Goal: Check status: Check status

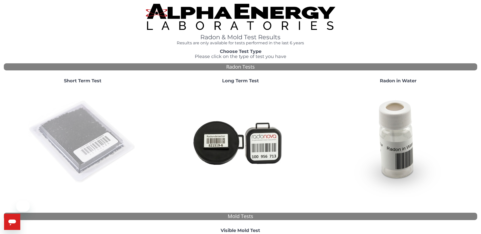
click at [52, 151] on img at bounding box center [82, 142] width 109 height 109
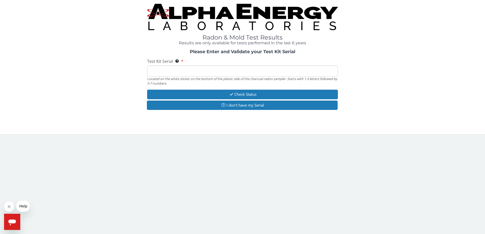
click at [195, 72] on input "Test Kit Serial Located on the white sticker on the bottom of the plastic side …" at bounding box center [242, 71] width 191 height 11
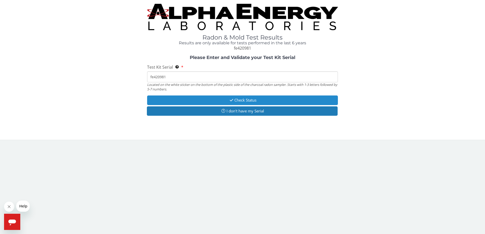
type input "fe420981"
click at [224, 100] on button "Check Status" at bounding box center [242, 100] width 191 height 9
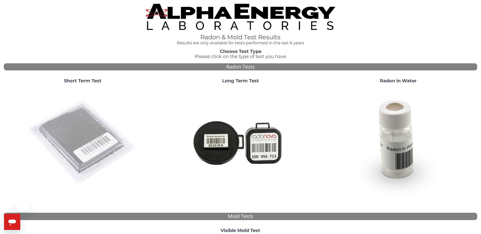
click at [103, 113] on img at bounding box center [82, 142] width 109 height 109
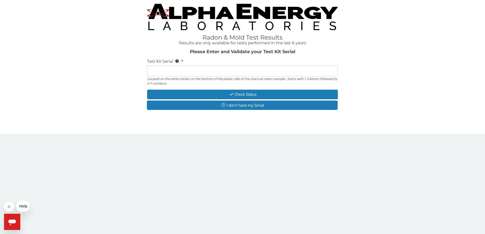
click at [220, 68] on input "Test Kit Serial Located on the white sticker on the bottom of the plastic side …" at bounding box center [242, 71] width 191 height 11
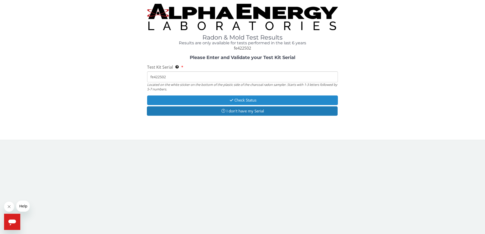
type input "fe422502"
click at [220, 101] on button "Check Status" at bounding box center [242, 100] width 191 height 9
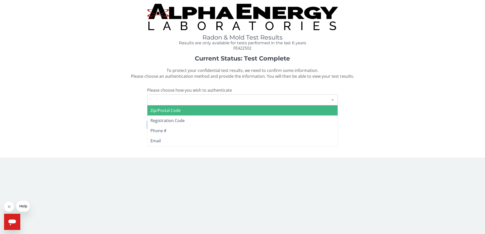
click at [220, 101] on div "Please make a selection" at bounding box center [242, 100] width 191 height 11
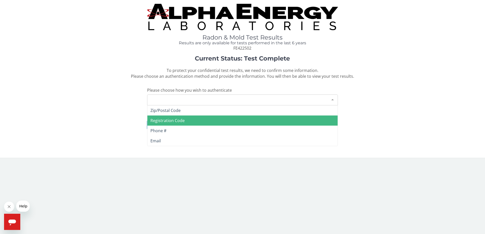
click at [190, 117] on span "Registration Code" at bounding box center [242, 121] width 190 height 10
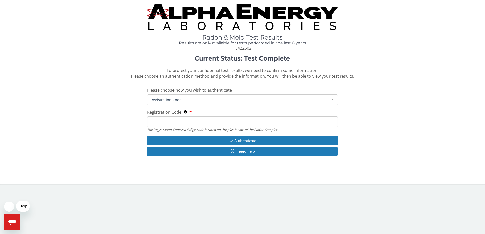
click at [184, 120] on input "Registration Code The Registration Code is a 4 digit code located on the plasti…" at bounding box center [242, 122] width 191 height 11
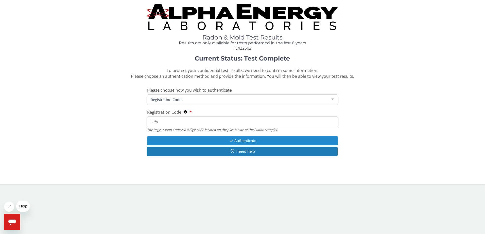
type input "85fb"
click at [237, 142] on button "Authenticate" at bounding box center [242, 140] width 191 height 9
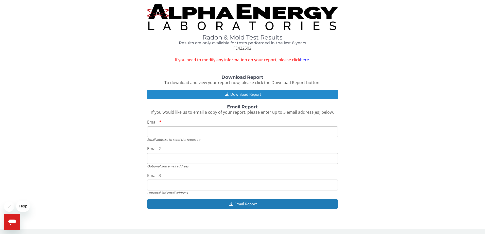
click at [246, 95] on button "Download Report" at bounding box center [242, 94] width 191 height 9
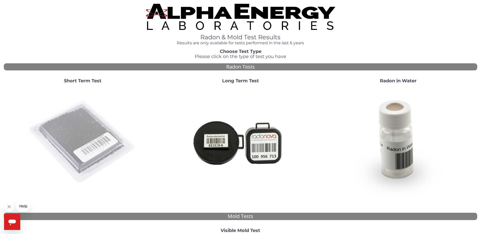
click at [91, 128] on img at bounding box center [82, 142] width 109 height 109
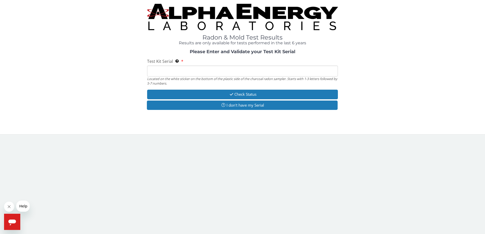
click at [181, 72] on input "Test Kit Serial Located on the white sticker on the bottom of the plastic side …" at bounding box center [242, 71] width 191 height 11
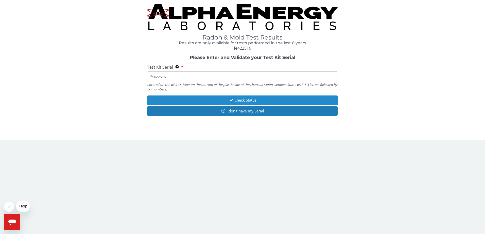
type input "fe422516"
click at [205, 97] on button "Check Status" at bounding box center [242, 100] width 191 height 9
